Goal: Task Accomplishment & Management: Manage account settings

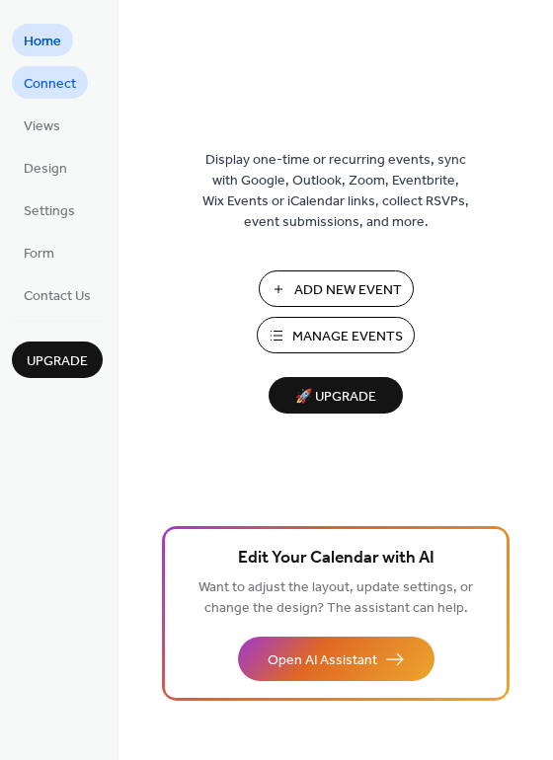
click at [51, 84] on span "Connect" at bounding box center [50, 84] width 52 height 21
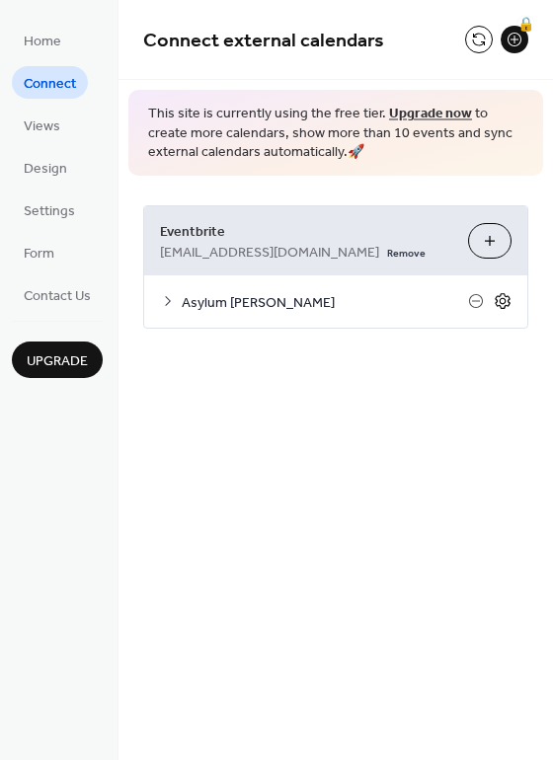
click at [498, 300] on icon at bounding box center [502, 301] width 18 height 18
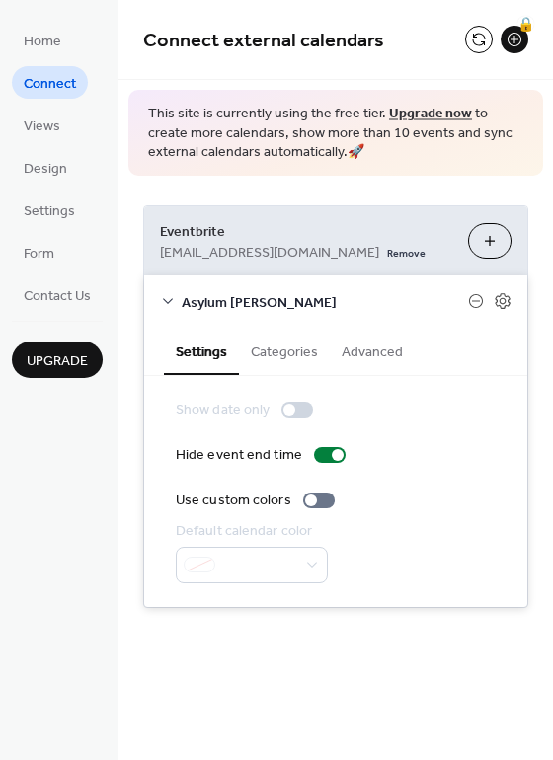
click at [368, 361] on button "Advanced" at bounding box center [372, 350] width 85 height 45
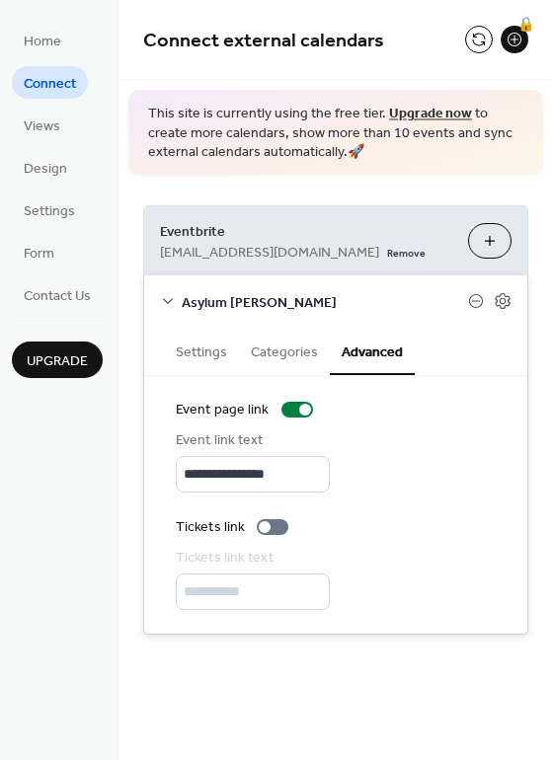
click at [215, 348] on button "Settings" at bounding box center [201, 350] width 75 height 45
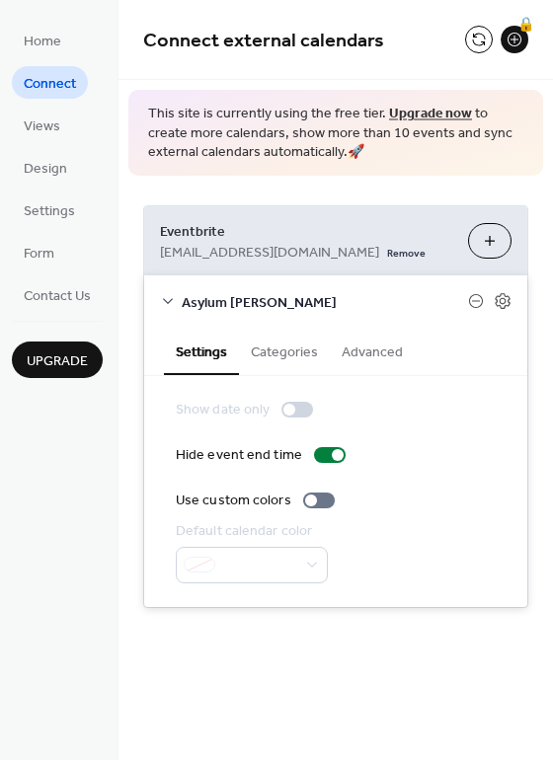
click at [264, 348] on button "Categories" at bounding box center [284, 350] width 91 height 45
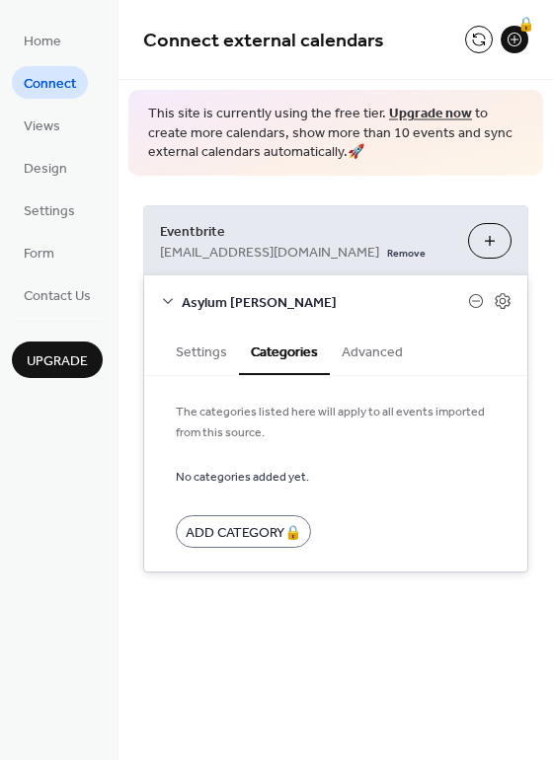
click at [197, 353] on button "Settings" at bounding box center [201, 350] width 75 height 45
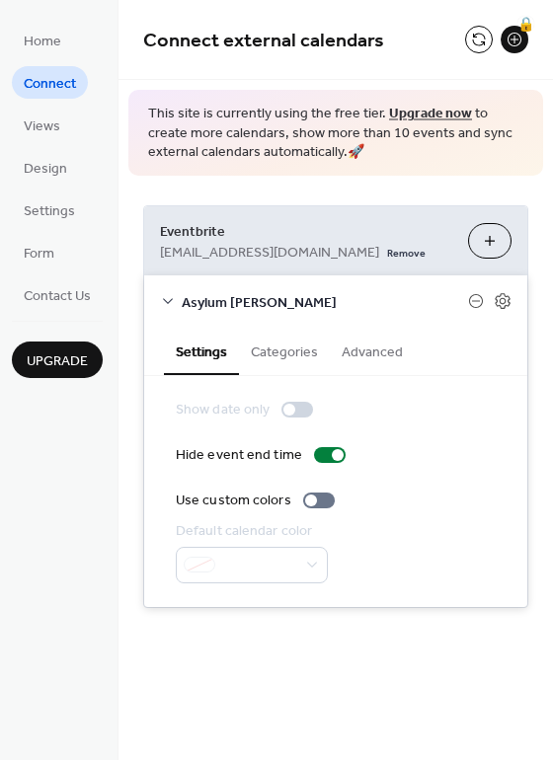
click at [274, 321] on div "Asylum Standish" at bounding box center [335, 301] width 383 height 52
click at [273, 346] on button "Categories" at bounding box center [284, 350] width 91 height 45
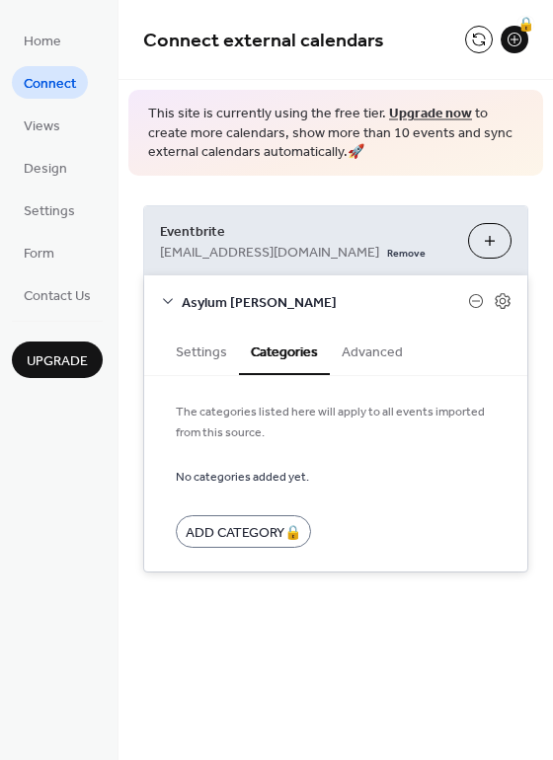
click at [200, 343] on button "Settings" at bounding box center [201, 350] width 75 height 45
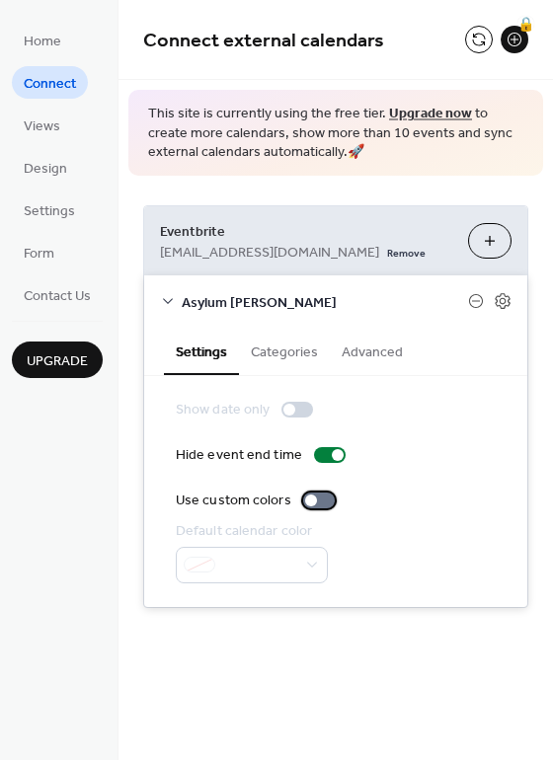
click at [312, 506] on div at bounding box center [319, 500] width 32 height 16
click at [166, 302] on icon at bounding box center [168, 302] width 10 height 6
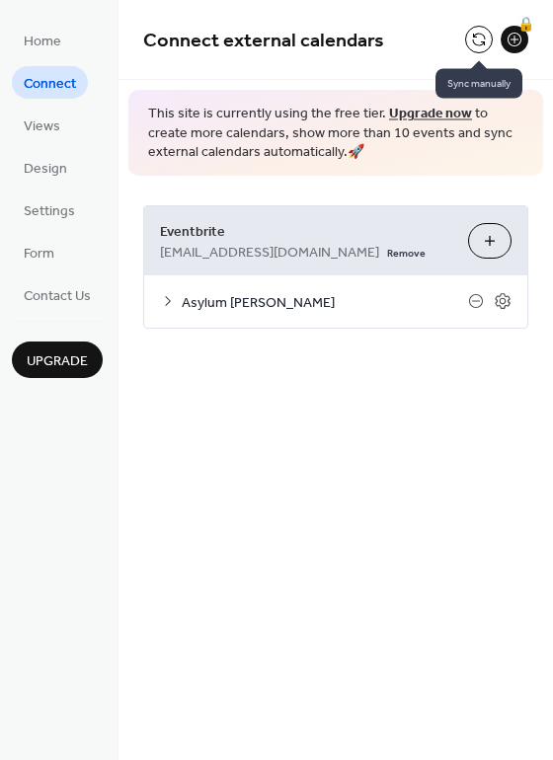
click at [473, 37] on button at bounding box center [479, 40] width 28 height 28
